Goal: Find specific page/section: Find specific page/section

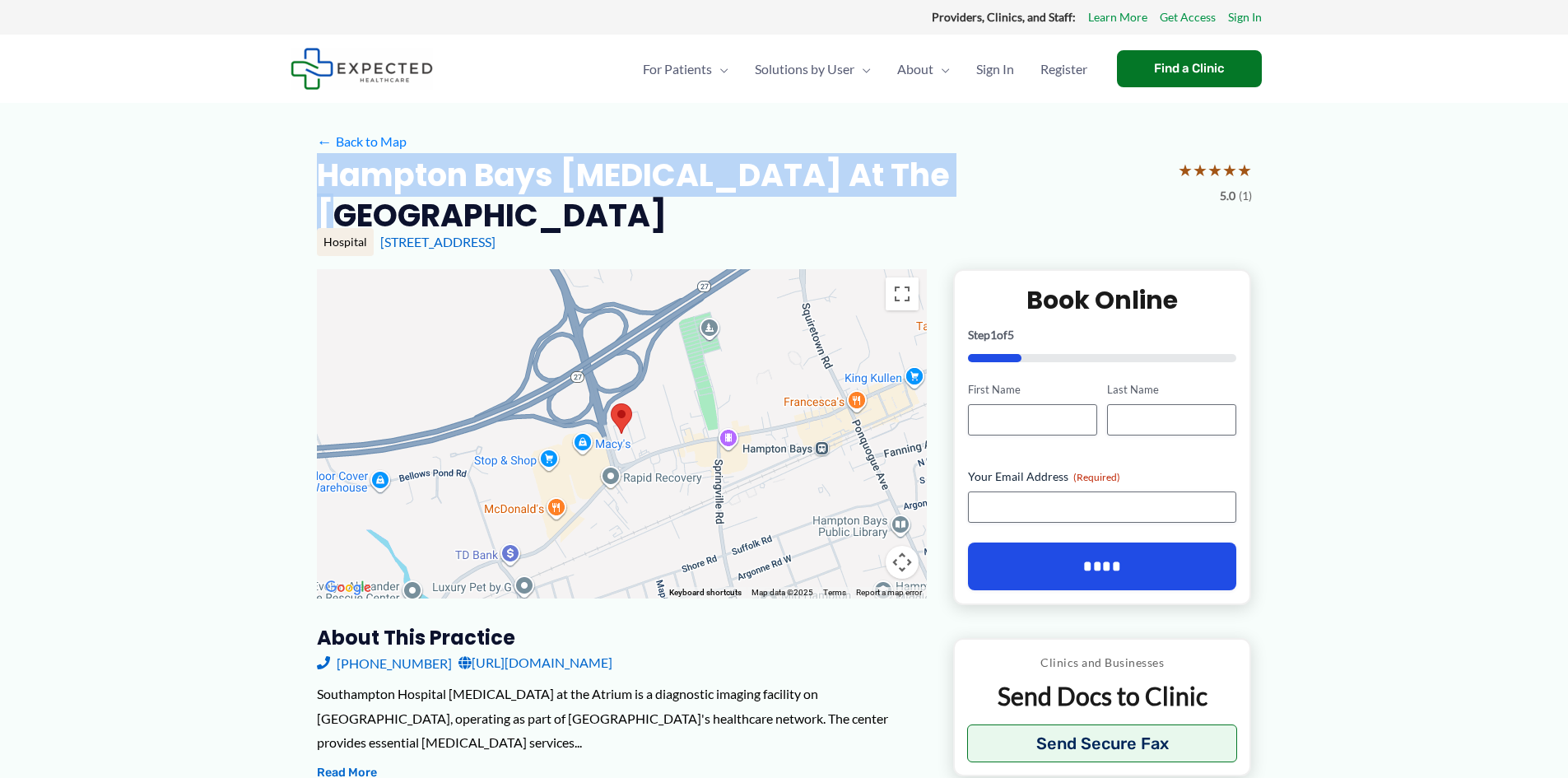
drag, startPoint x: 288, startPoint y: 176, endPoint x: 974, endPoint y: 178, distance: 686.0
copy h2 "Hampton Bays Radiology at the Atrium"
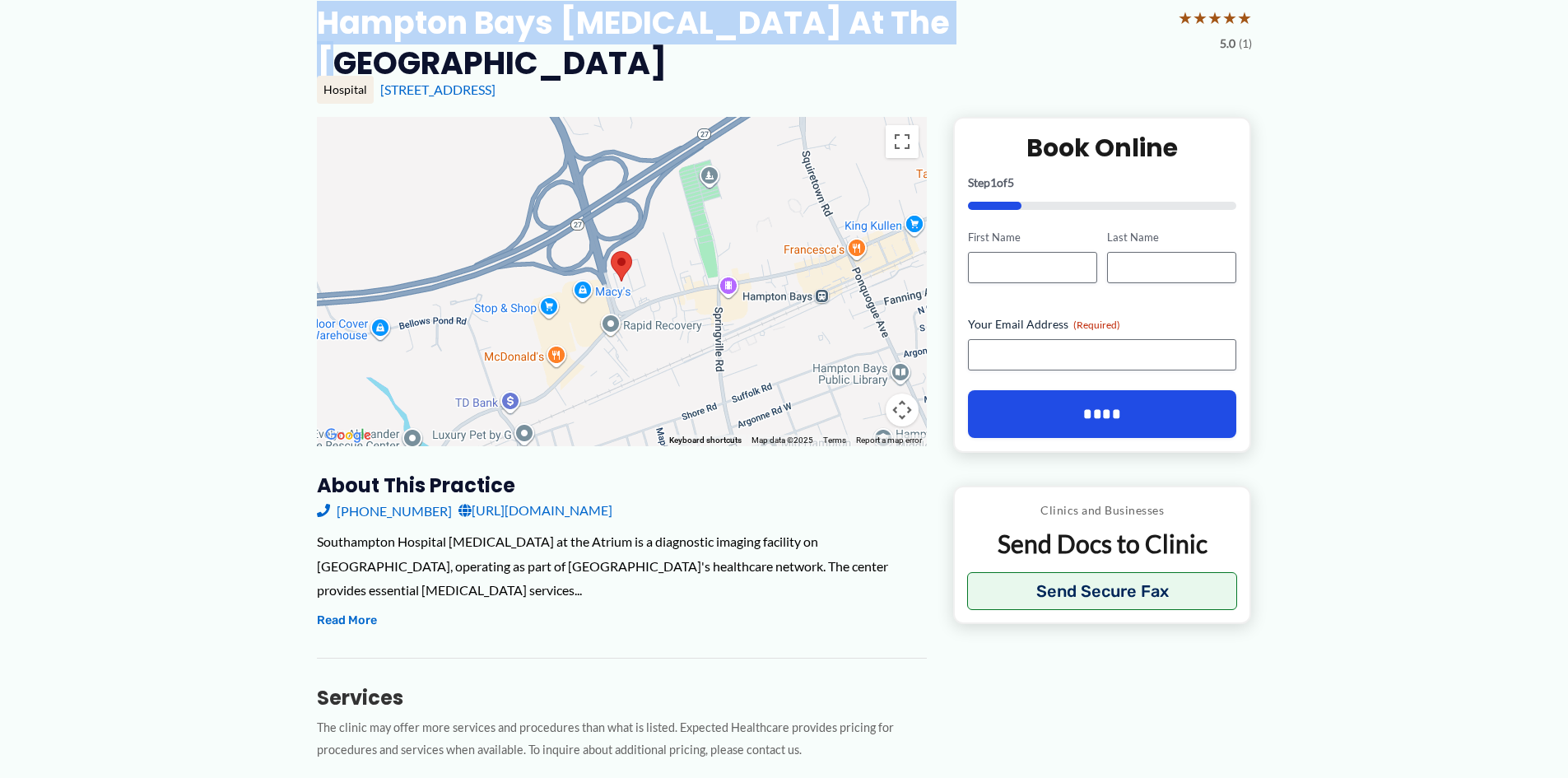
scroll to position [329, 0]
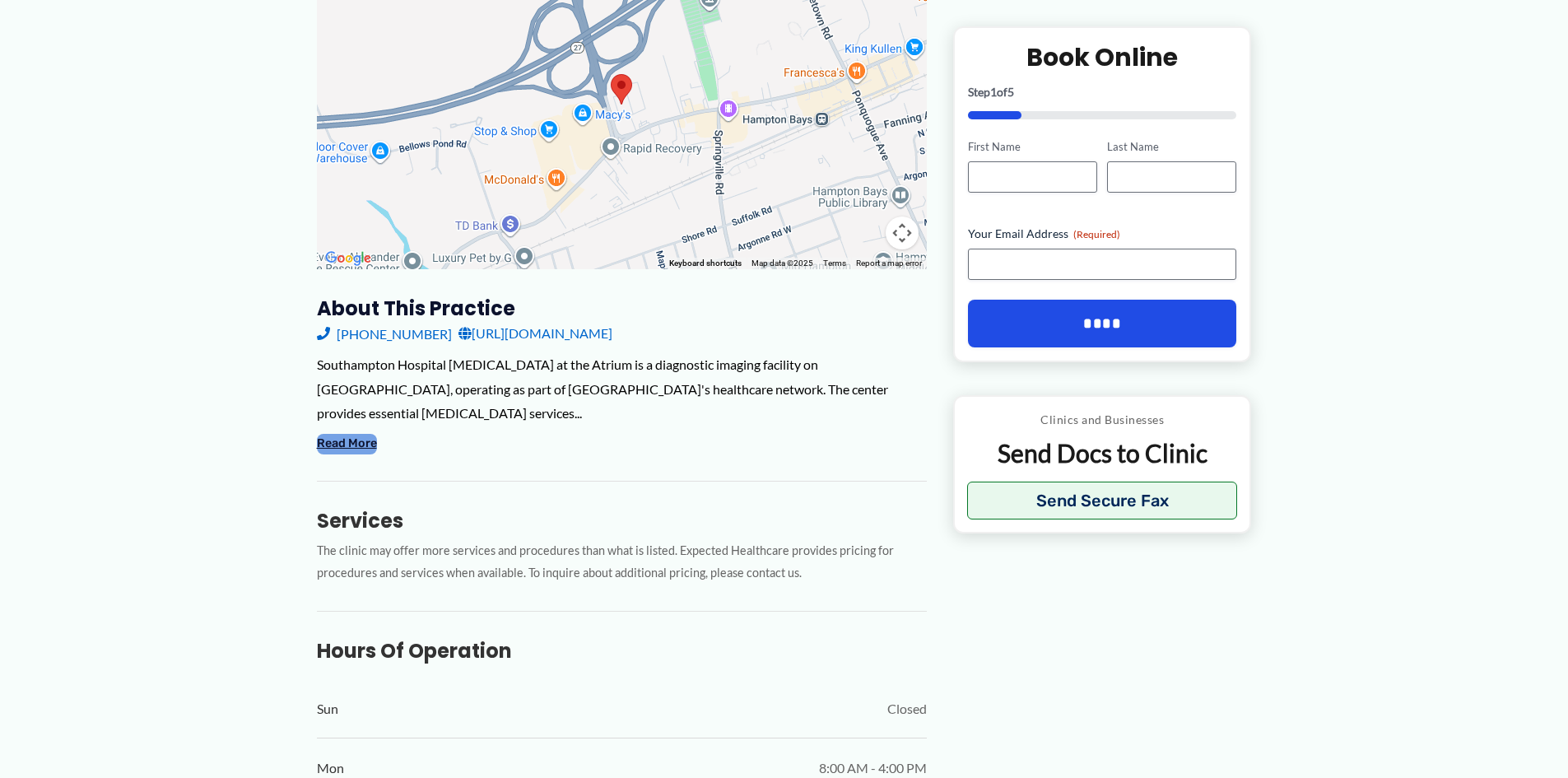
click at [332, 434] on button "Read More" at bounding box center [346, 443] width 60 height 20
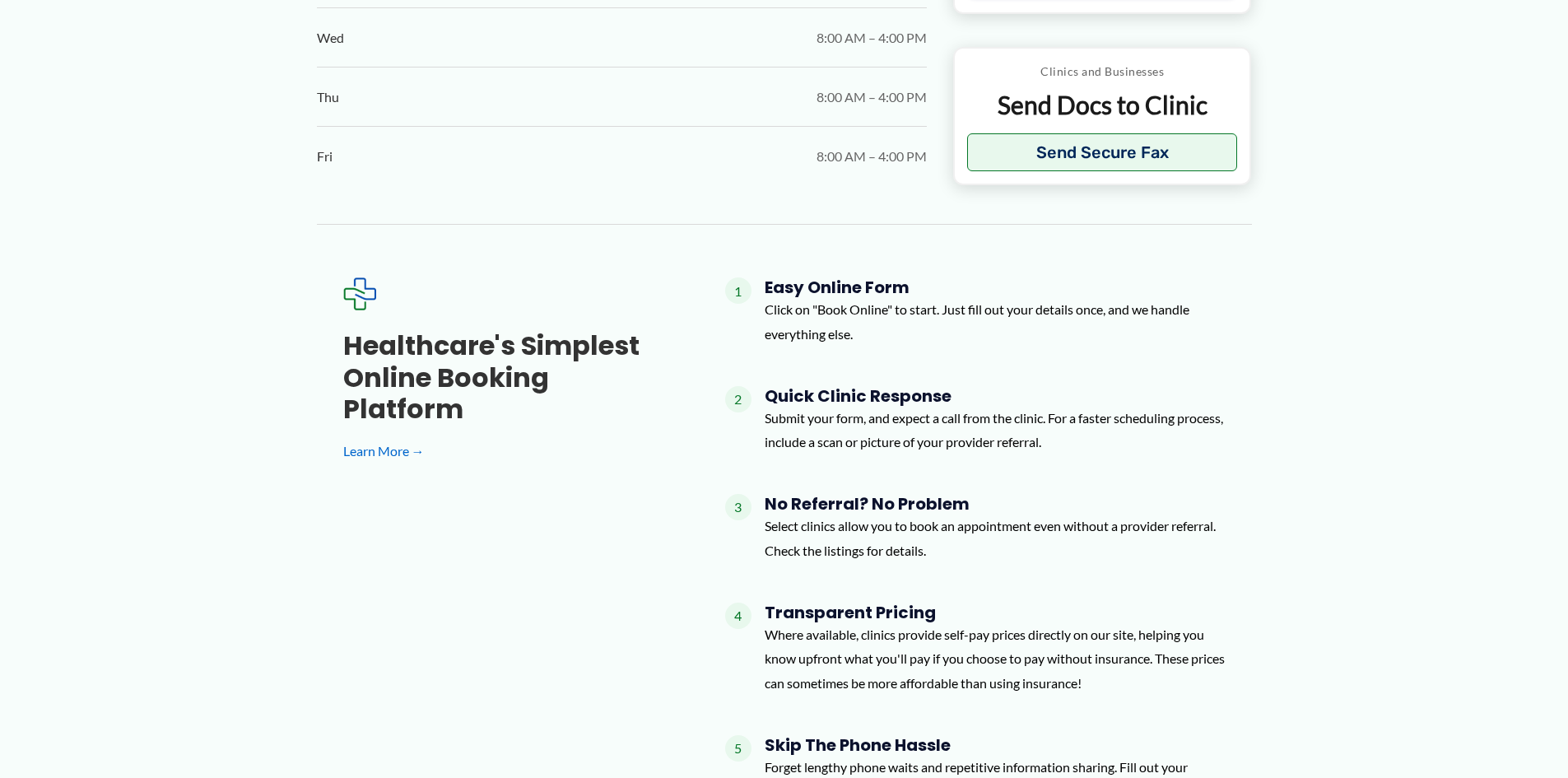
scroll to position [1624, 0]
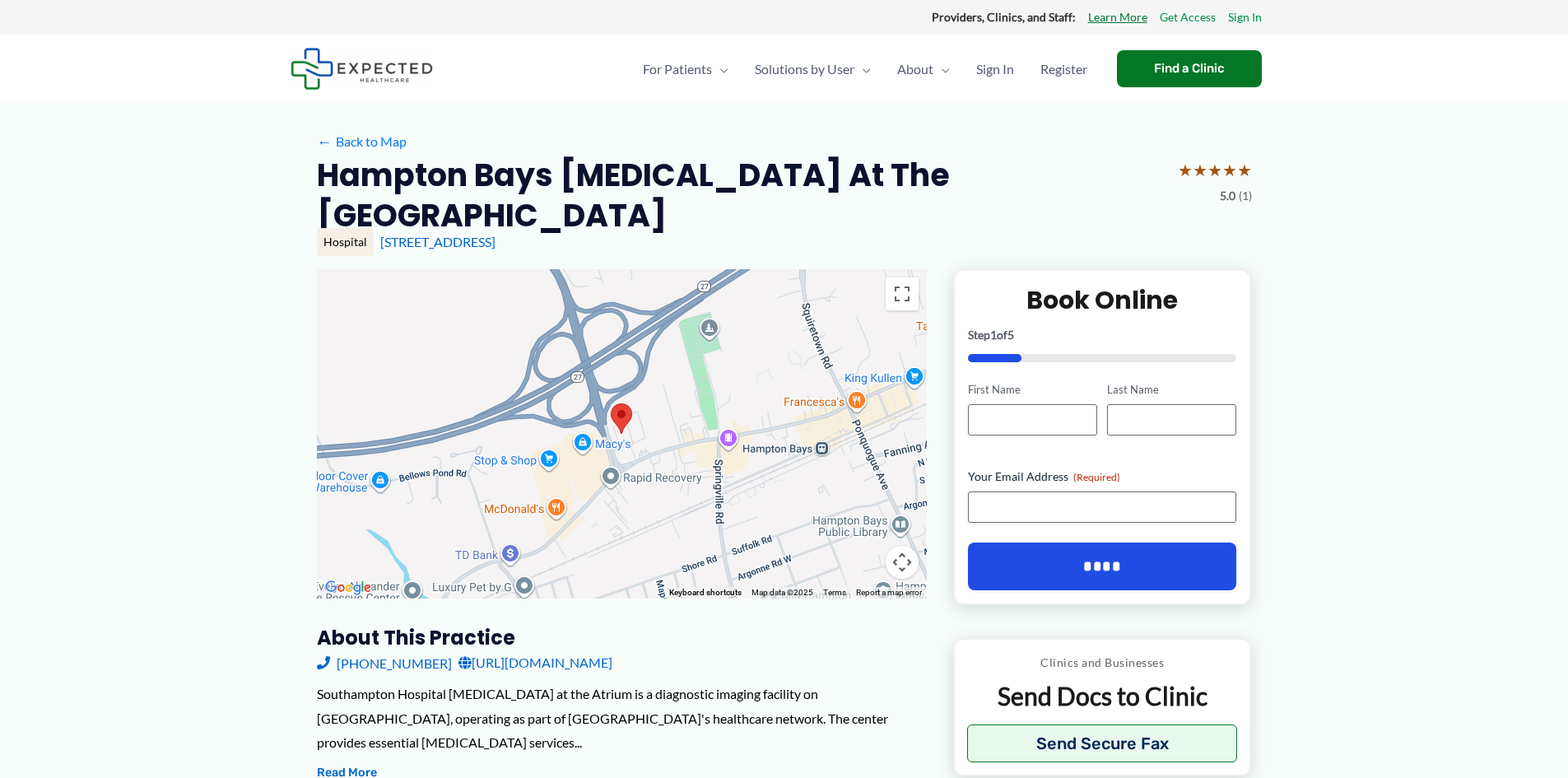
click at [1110, 19] on link "Learn More" at bounding box center [1118, 17] width 59 height 21
click at [1127, 16] on link "Learn More" at bounding box center [1118, 17] width 59 height 21
click at [1173, 64] on div "Find a Clinic" at bounding box center [1190, 69] width 145 height 37
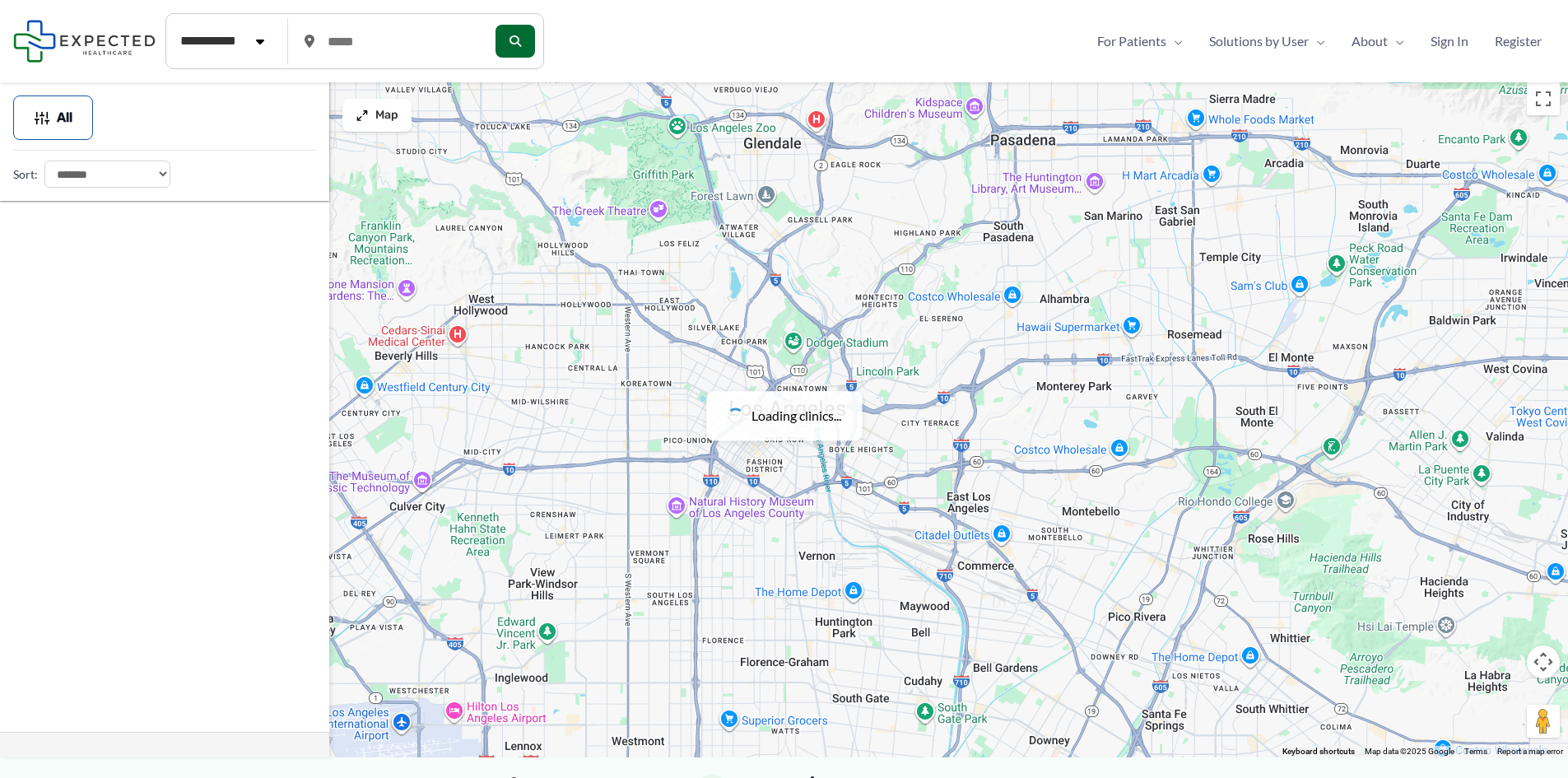
drag, startPoint x: 166, startPoint y: 502, endPoint x: 213, endPoint y: 420, distance: 94.5
click at [172, 495] on div at bounding box center [164, 466] width 329 height 531
